Goal: Task Accomplishment & Management: Complete application form

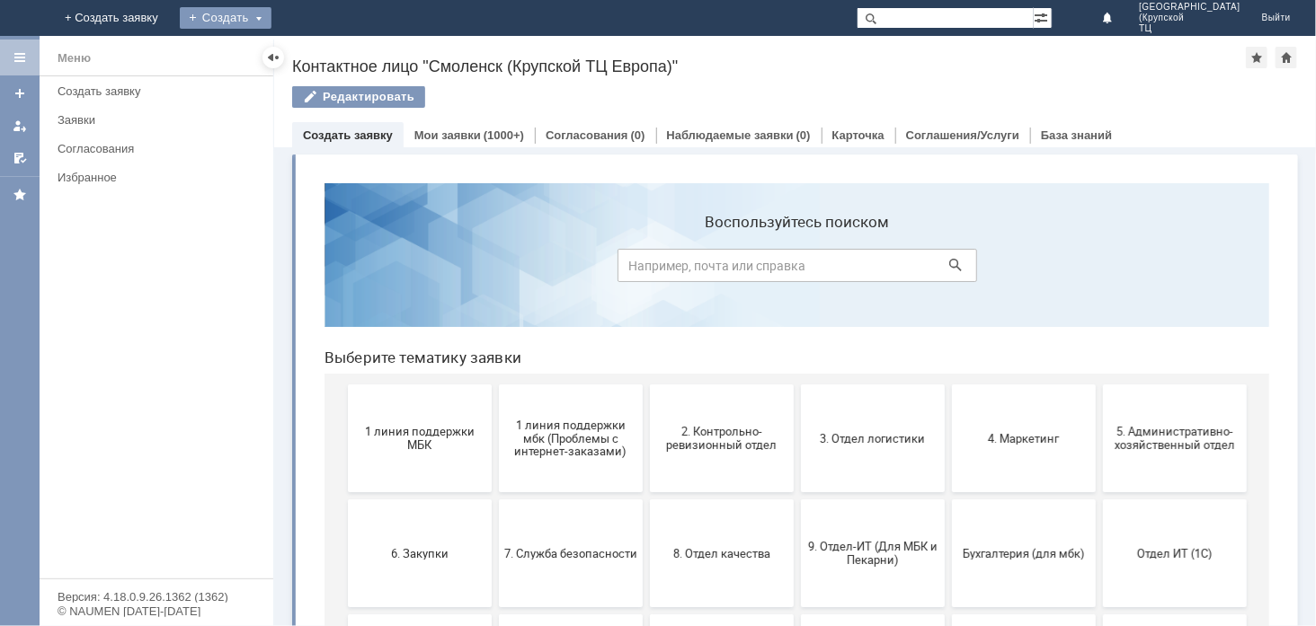
click at [271, 24] on div "Создать" at bounding box center [226, 18] width 92 height 22
click at [169, 13] on link "+ Создать заявку" at bounding box center [111, 18] width 115 height 36
click at [271, 14] on div "Создать" at bounding box center [226, 18] width 92 height 22
click at [320, 52] on link "Заявка" at bounding box center [251, 54] width 137 height 22
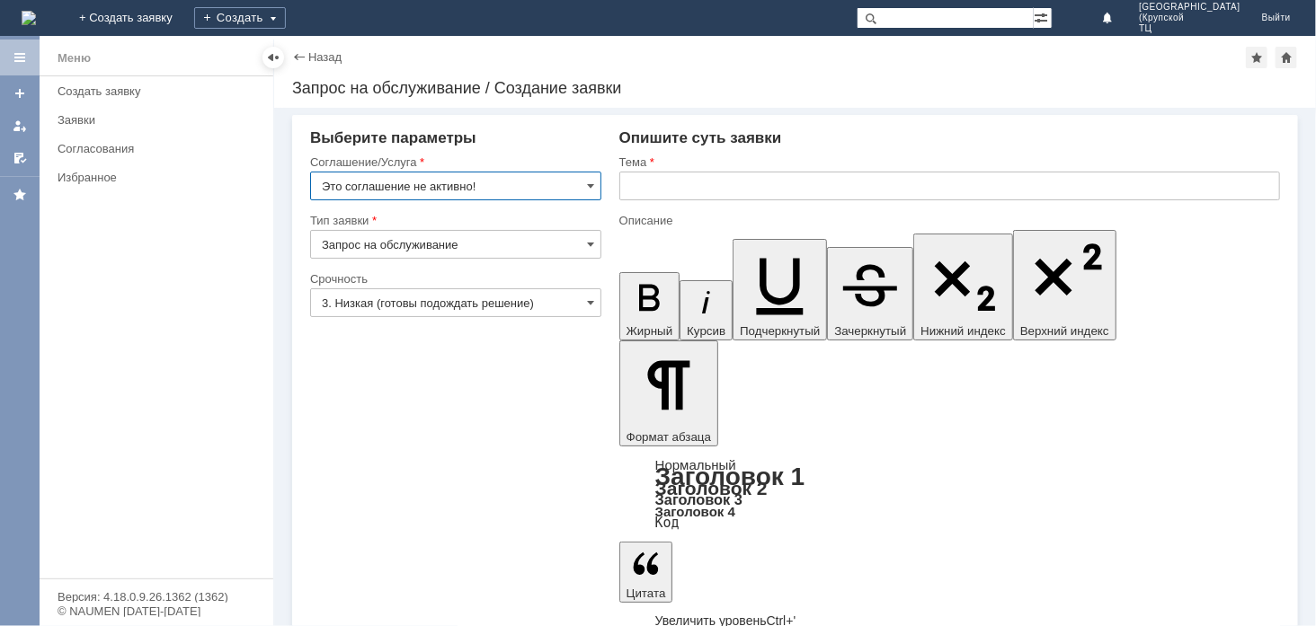
click at [497, 177] on input "Это соглашение не активно!" at bounding box center [455, 186] width 291 height 29
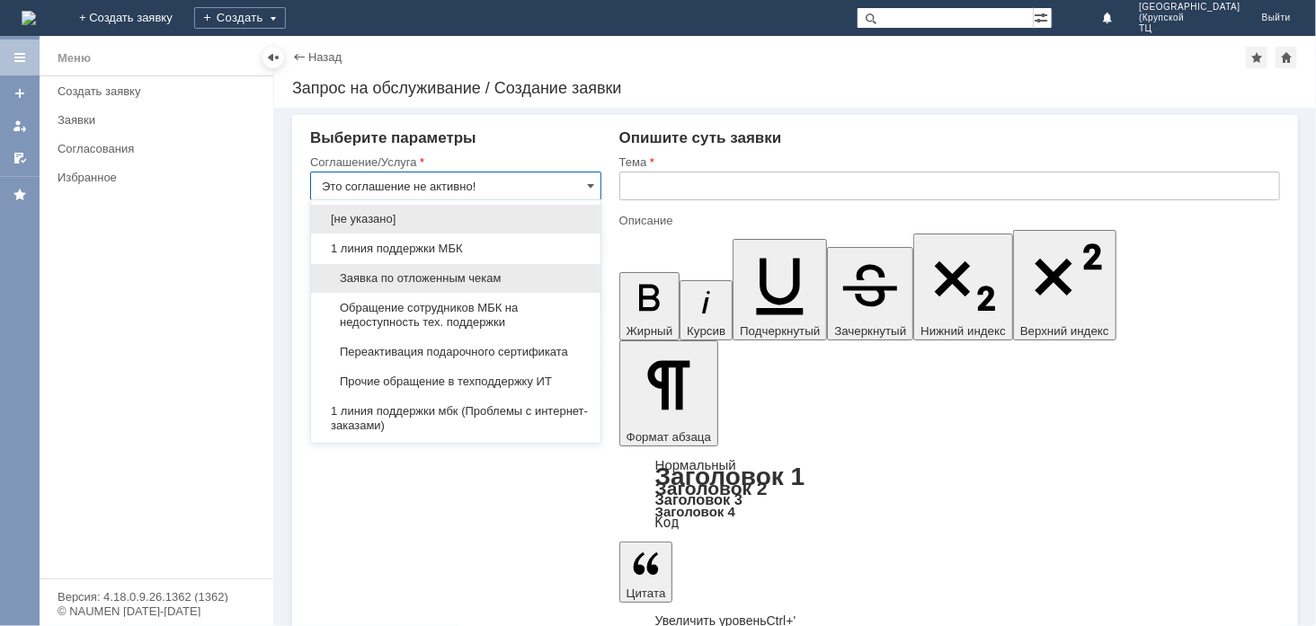
click at [521, 265] on div "Заявка по отложенным чекам" at bounding box center [455, 278] width 289 height 29
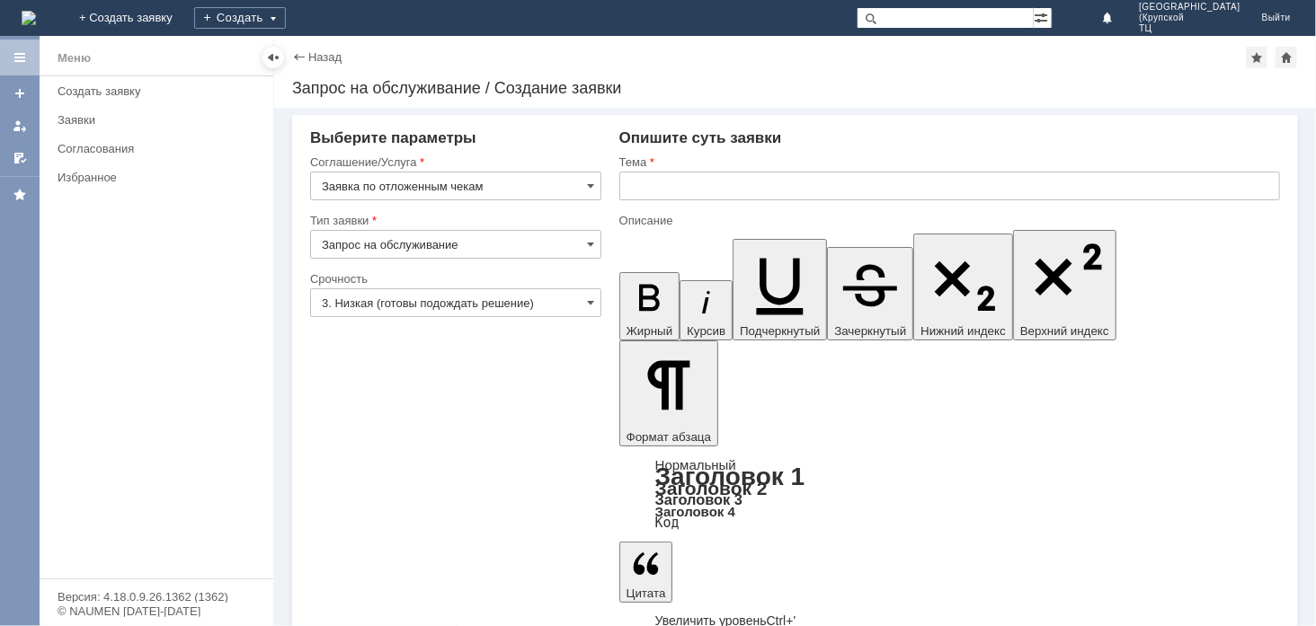
type input "Заявка по отложенным чекам"
click at [491, 244] on input "Запрос на обслуживание" at bounding box center [455, 244] width 291 height 29
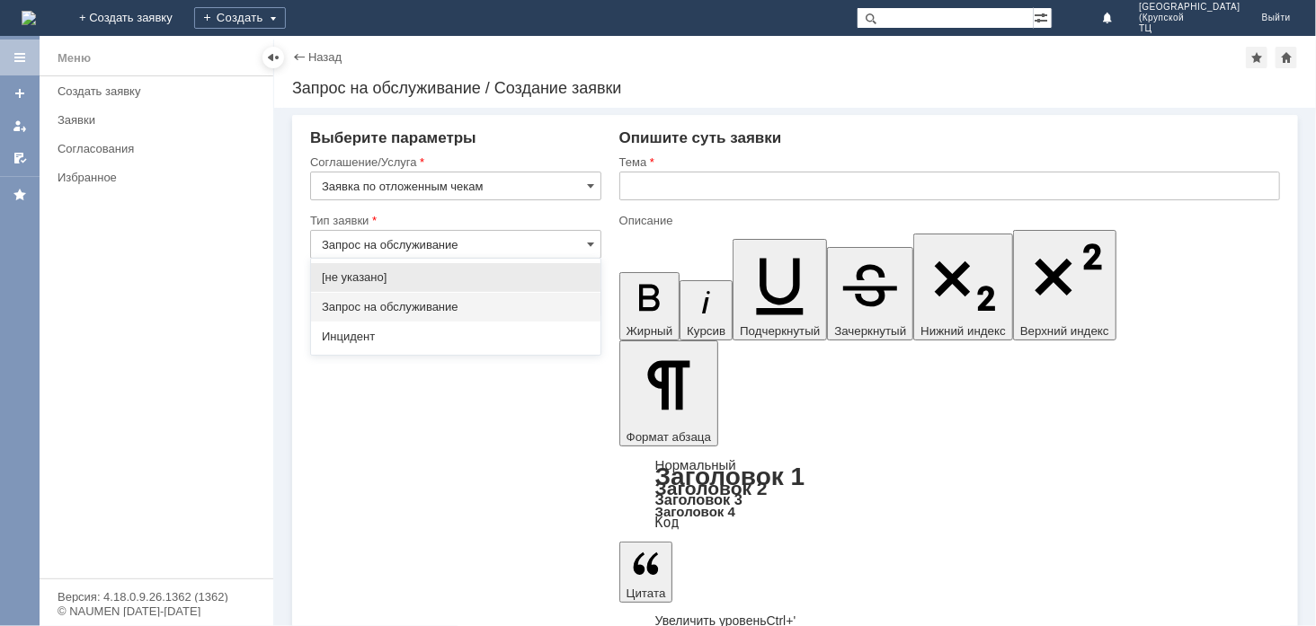
click at [482, 300] on span "Запрос на обслуживание" at bounding box center [456, 307] width 268 height 14
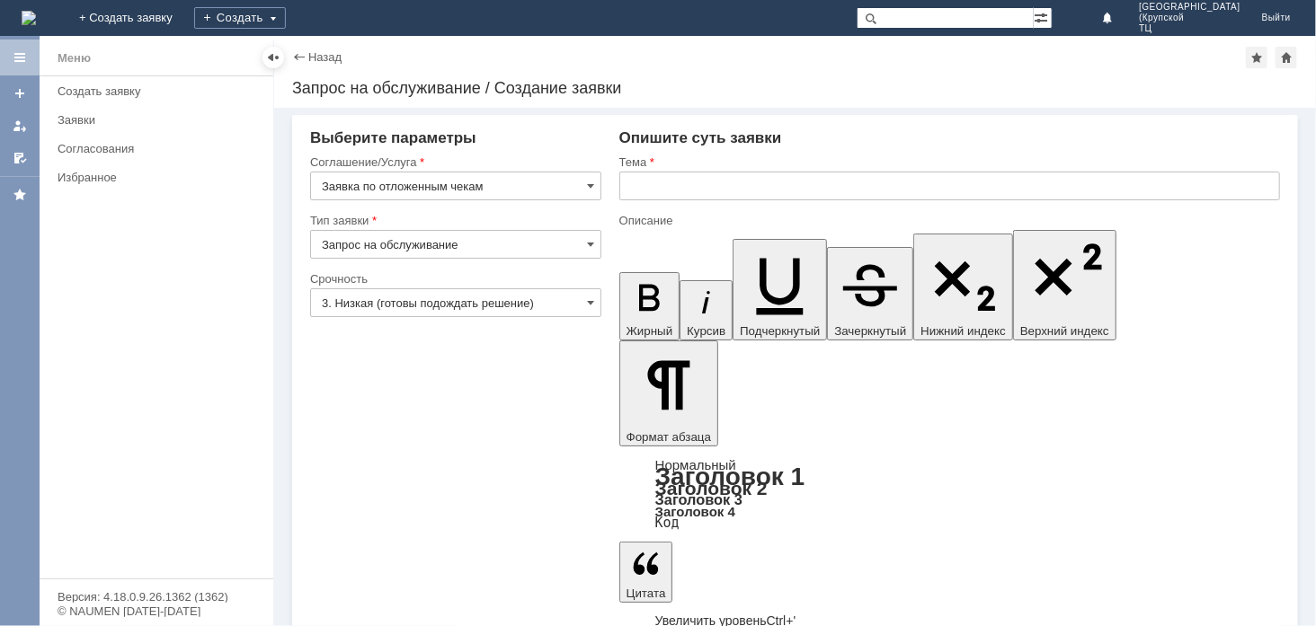
type input "Запрос на обслуживание"
click at [486, 298] on input "3. Низкая (готовы подождать решение)" at bounding box center [455, 302] width 291 height 29
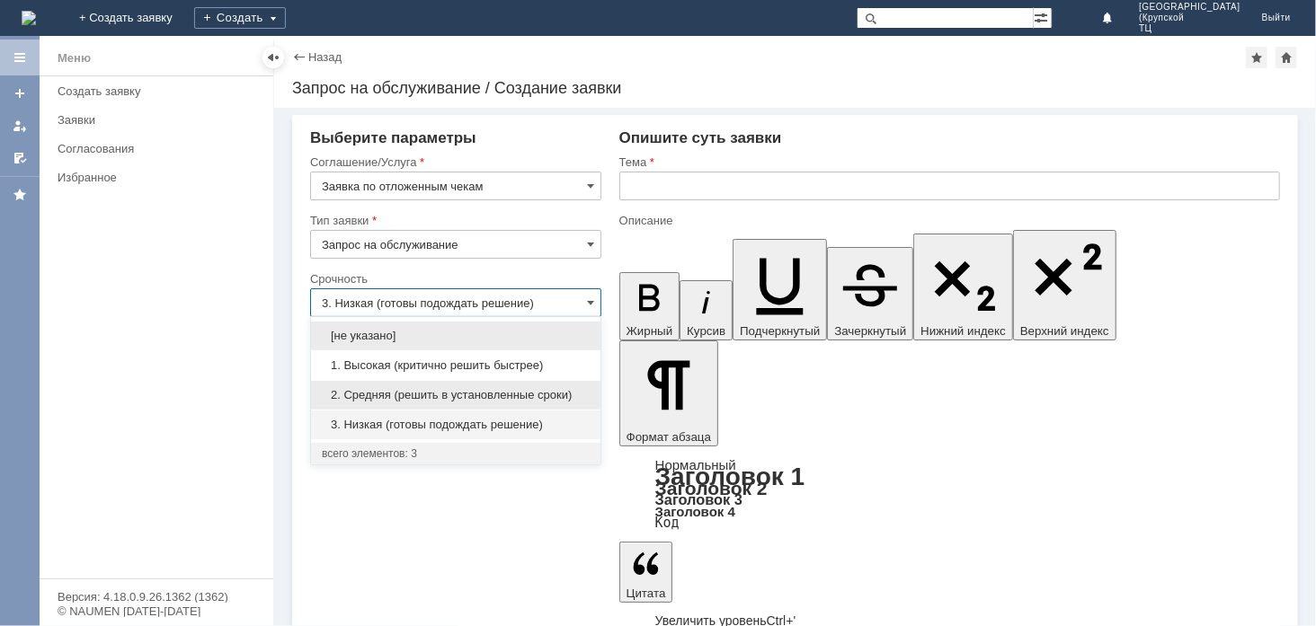
click at [484, 391] on span "2. Средняя (решить в установленные сроки)" at bounding box center [456, 395] width 268 height 14
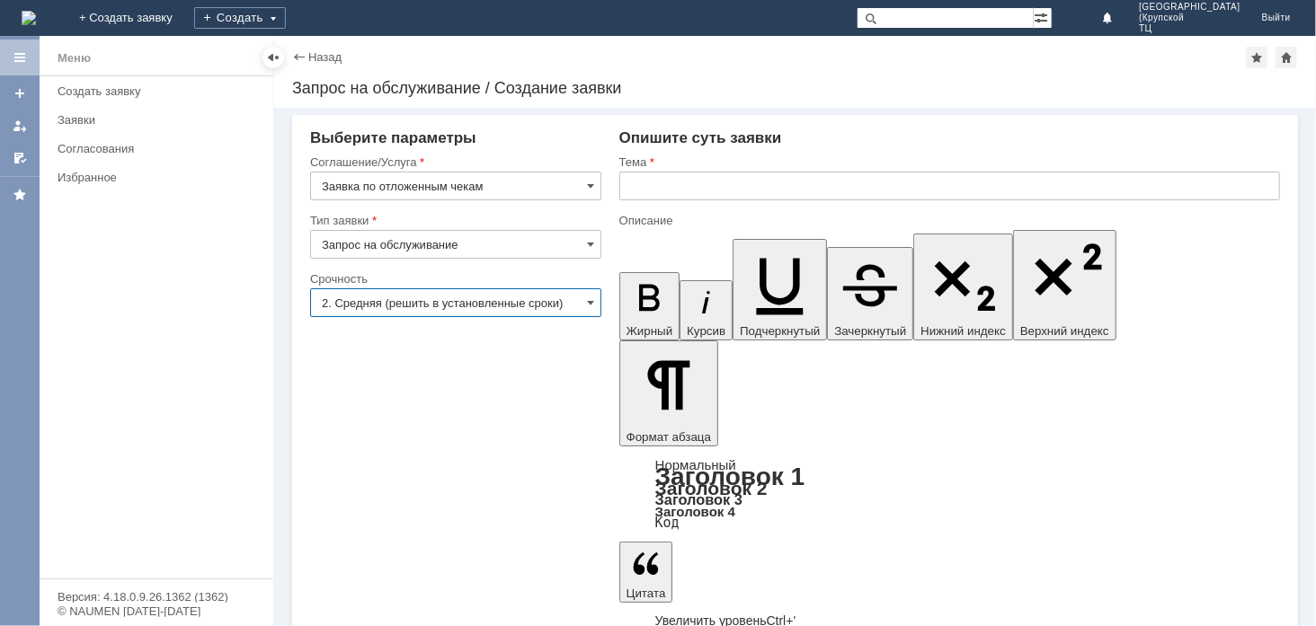
type input "2. Средняя (решить в установленные сроки)"
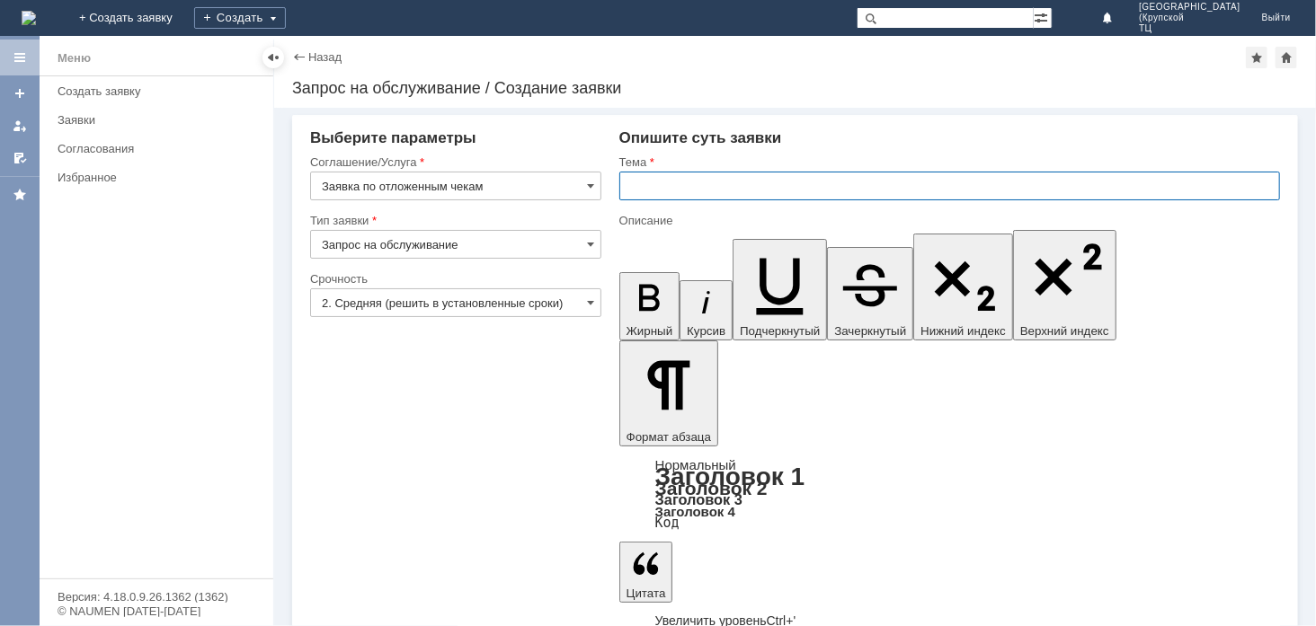
click at [669, 181] on input "text" at bounding box center [949, 186] width 661 height 29
click at [670, 183] on input "отложеные чеки" at bounding box center [949, 186] width 661 height 29
type input "отложенные чеки"
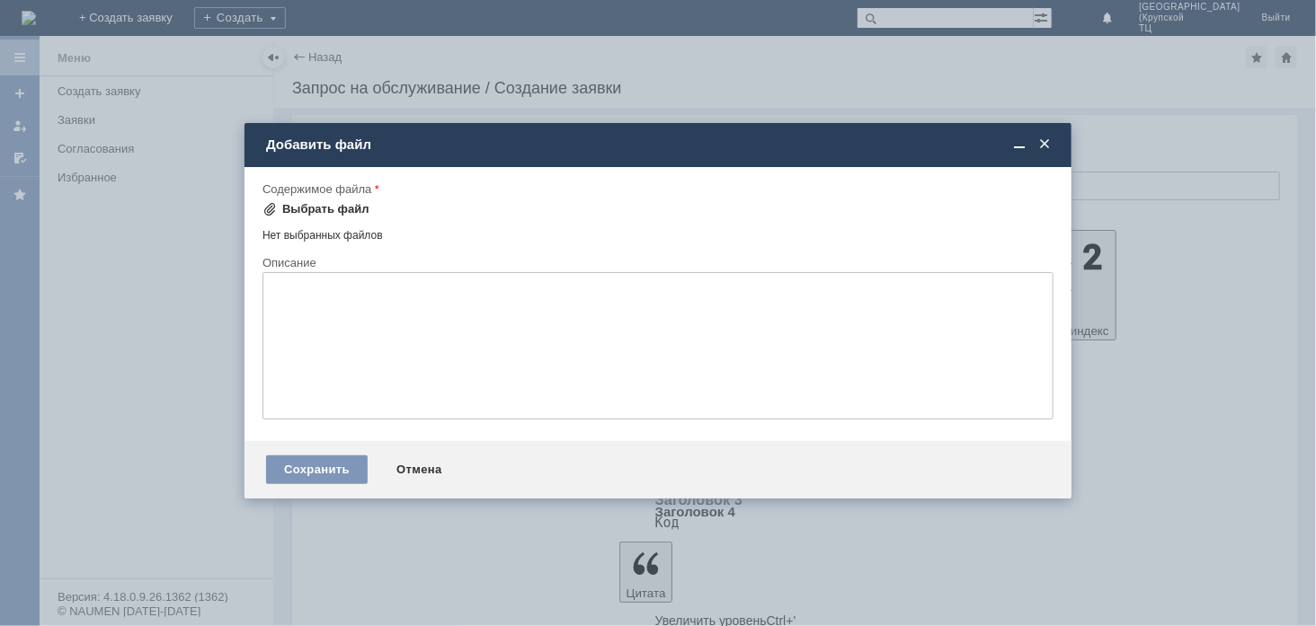
click at [308, 208] on div "Выбрать файл" at bounding box center [325, 209] width 87 height 14
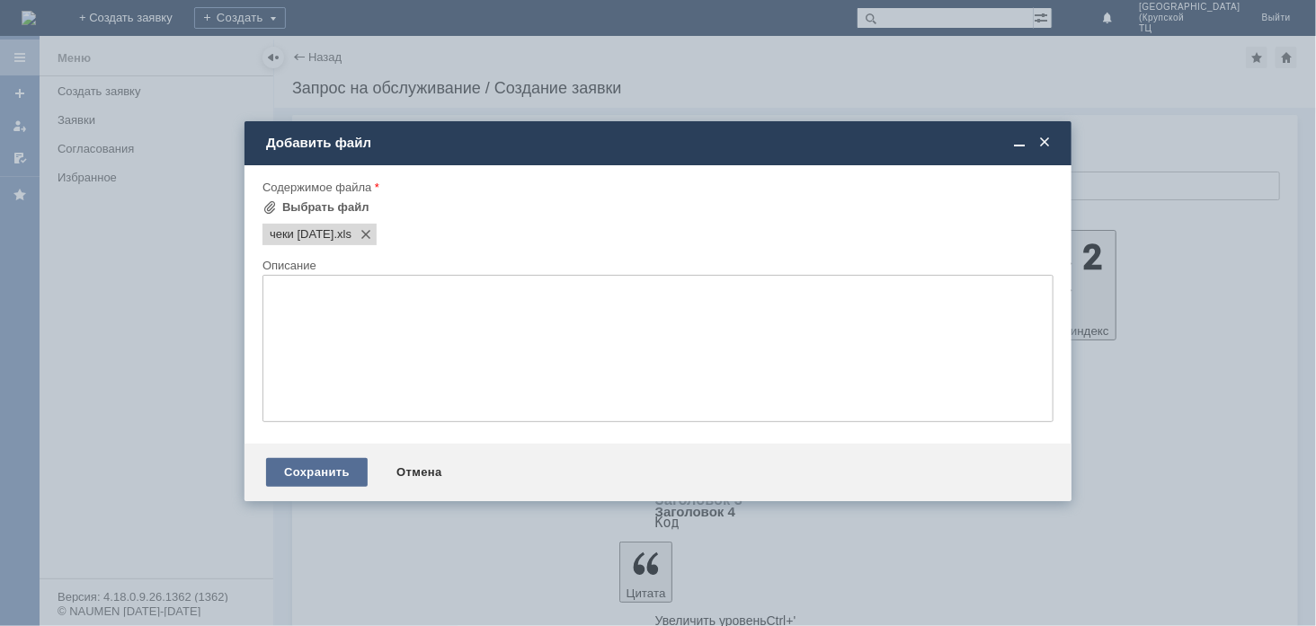
click at [333, 473] on div "Сохранить" at bounding box center [317, 472] width 102 height 29
